Goal: Find specific page/section: Find specific page/section

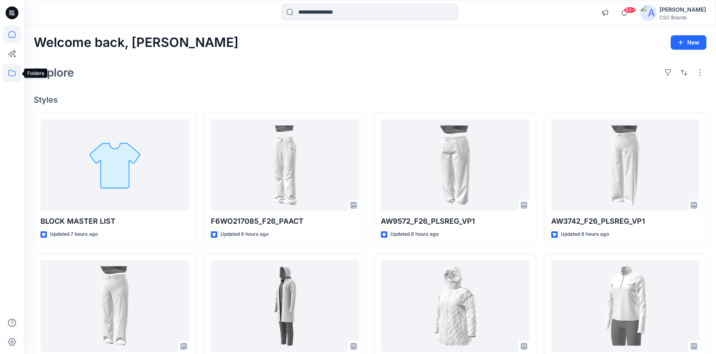
click at [10, 71] on icon at bounding box center [12, 73] width 18 height 18
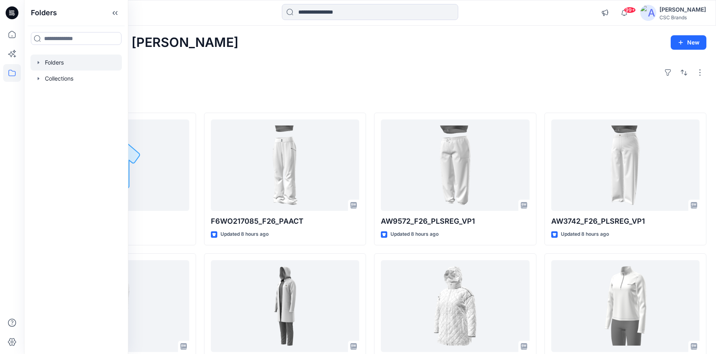
click at [63, 62] on div at bounding box center [75, 63] width 91 height 16
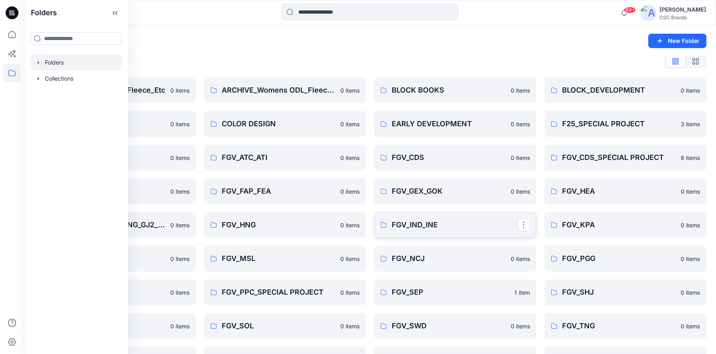
scroll to position [10, 0]
click at [286, 47] on div "Folders New Folder" at bounding box center [370, 41] width 692 height 30
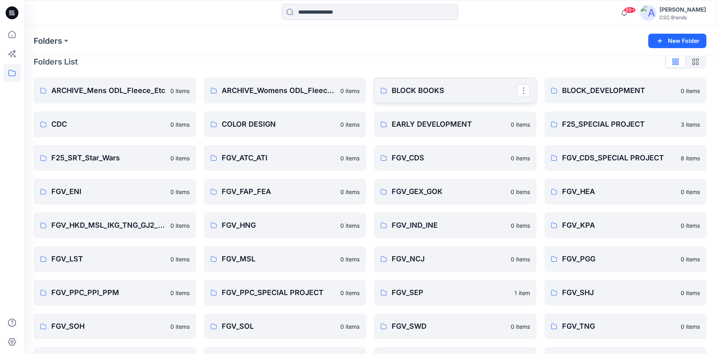
click at [432, 91] on p "BLOCK BOOKS" at bounding box center [455, 90] width 126 height 11
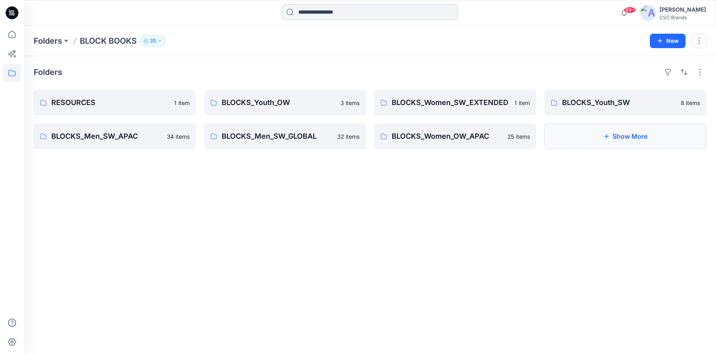
click at [596, 133] on button "Show More" at bounding box center [626, 137] width 162 height 26
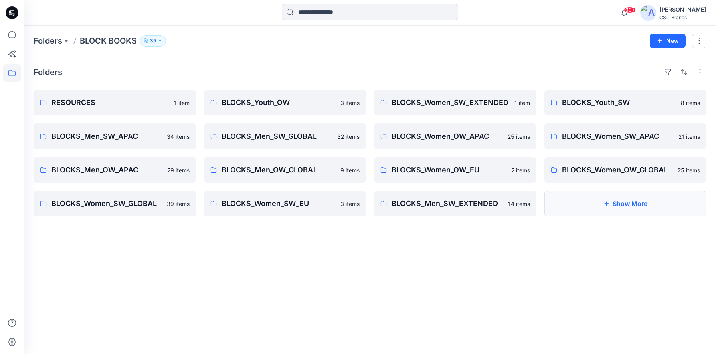
click at [610, 212] on button "Show More" at bounding box center [626, 204] width 162 height 26
click at [125, 104] on p "RESOURCES" at bounding box center [114, 102] width 126 height 11
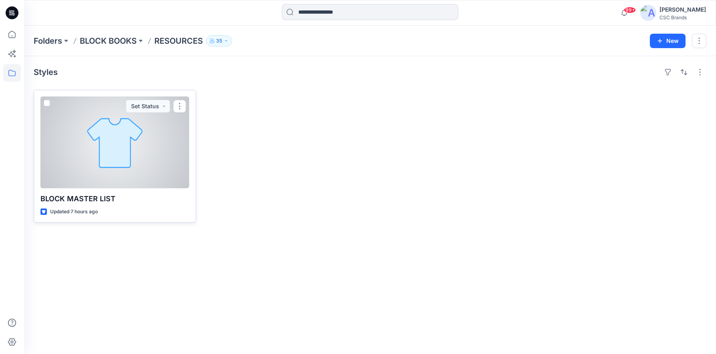
click at [142, 173] on div at bounding box center [115, 143] width 149 height 92
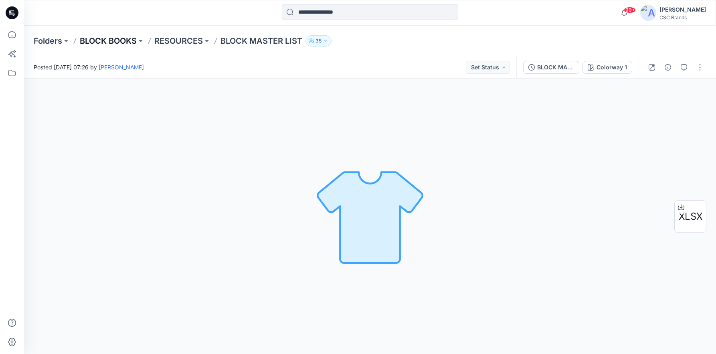
click at [116, 36] on p "BLOCK BOOKS" at bounding box center [108, 40] width 57 height 11
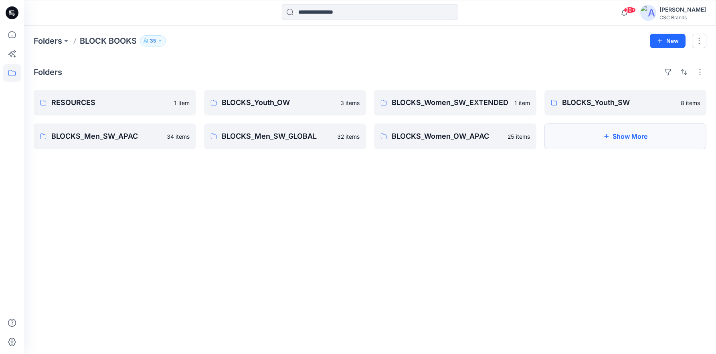
click at [656, 135] on button "Show More" at bounding box center [626, 137] width 162 height 26
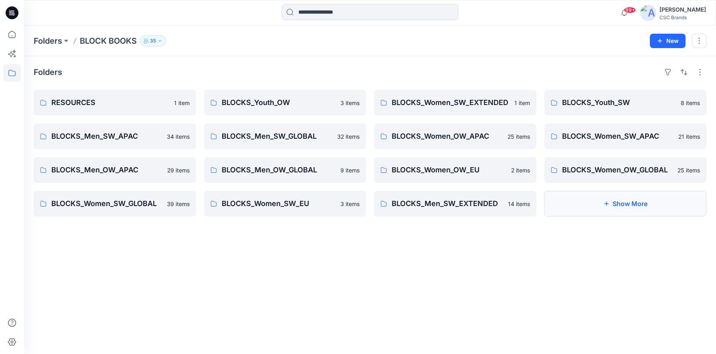
click at [622, 207] on button "Show More" at bounding box center [626, 204] width 162 height 26
click at [275, 172] on p "BLOCKS_Men_OW_GLOBAL" at bounding box center [285, 169] width 126 height 11
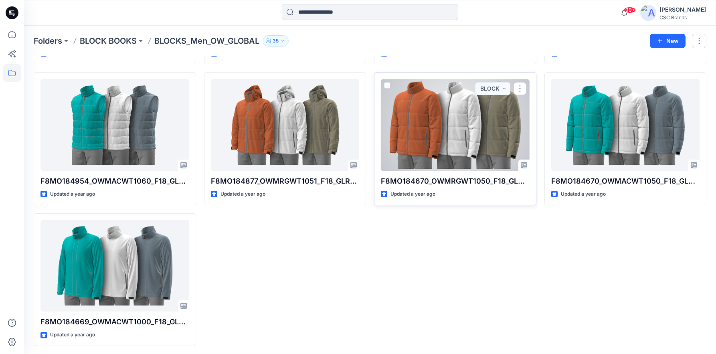
scroll to position [158, 0]
click at [466, 134] on div at bounding box center [455, 125] width 149 height 92
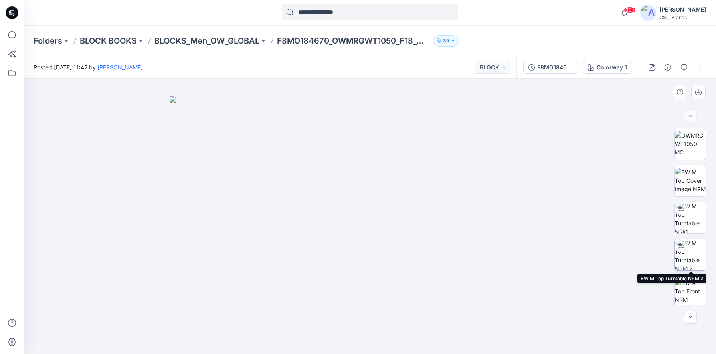
click at [692, 253] on img at bounding box center [690, 254] width 31 height 31
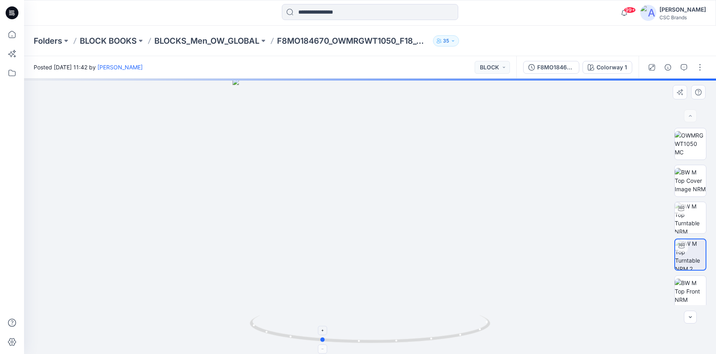
drag, startPoint x: 371, startPoint y: 343, endPoint x: 333, endPoint y: 334, distance: 38.3
click at [333, 334] on icon at bounding box center [371, 330] width 243 height 30
click at [694, 147] on img at bounding box center [690, 143] width 31 height 25
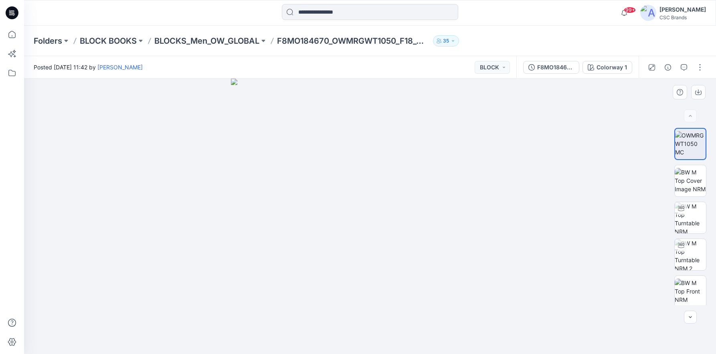
click at [423, 181] on img at bounding box center [370, 217] width 279 height 276
click at [215, 45] on p "BLOCKS_Men_OW_GLOBAL" at bounding box center [206, 40] width 105 height 11
